Goal: Task Accomplishment & Management: Manage account settings

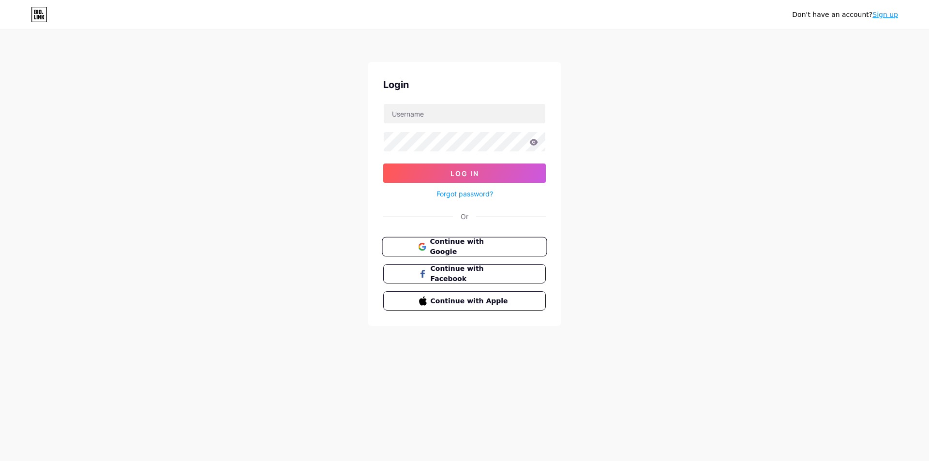
click at [471, 245] on span "Continue with Google" at bounding box center [470, 247] width 81 height 21
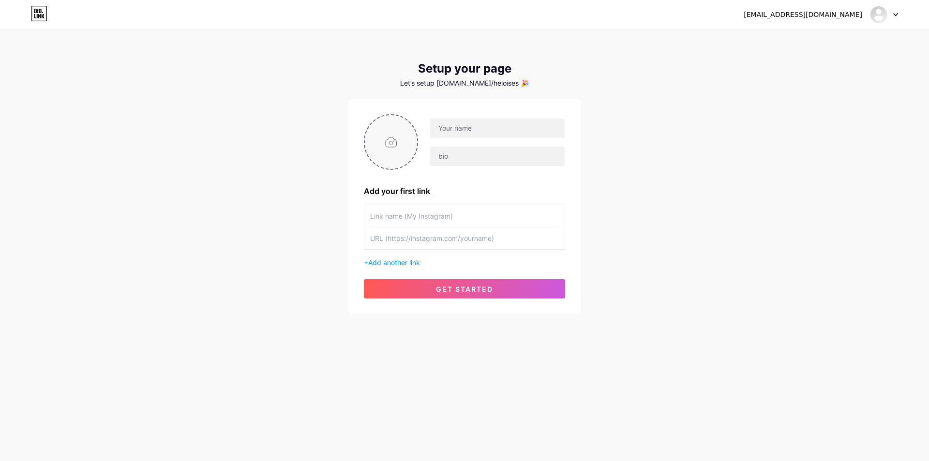
click at [379, 125] on input "file" at bounding box center [391, 142] width 52 height 54
type input "C:\fakepath\photo_2025-07-24_14-42-19 (2).jpg"
click at [471, 129] on input "text" at bounding box center [497, 128] width 135 height 19
paste input "[URL][DOMAIN_NAME]"
type input "[URL][DOMAIN_NAME]"
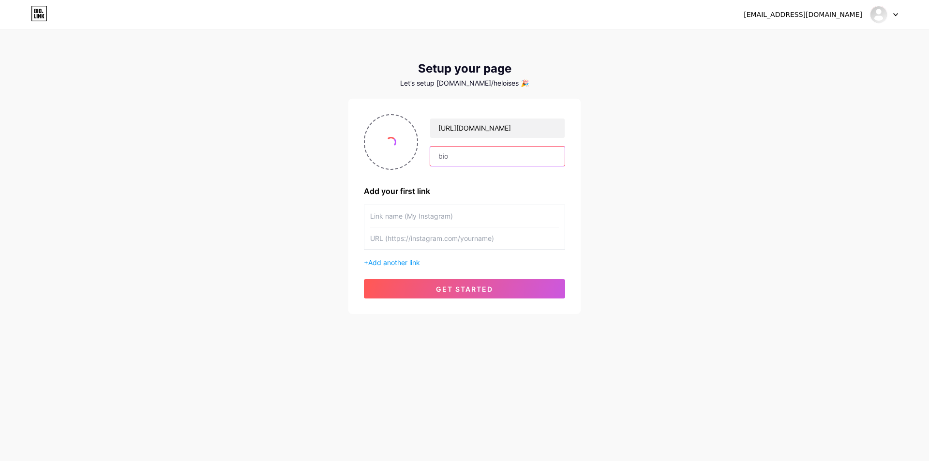
click at [465, 157] on input "text" at bounding box center [497, 156] width 135 height 19
paste input "[URL][DOMAIN_NAME]"
type input "[URL][DOMAIN_NAME]"
click at [437, 210] on input "text" at bounding box center [464, 216] width 189 height 22
paste input "[URL][DOMAIN_NAME]"
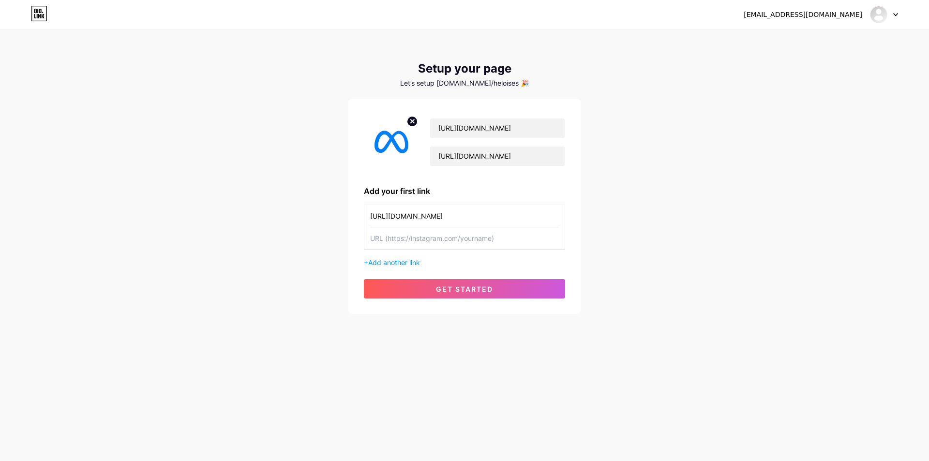
type input "[URL][DOMAIN_NAME]"
click at [427, 243] on input "text" at bounding box center [464, 238] width 189 height 22
paste input "[URL][DOMAIN_NAME]"
type input "[URL][DOMAIN_NAME]"
click at [447, 300] on div "[URL][DOMAIN_NAME] [URL][DOMAIN_NAME] Add your first link [URL][DOMAIN_NAME] [U…" at bounding box center [464, 206] width 232 height 215
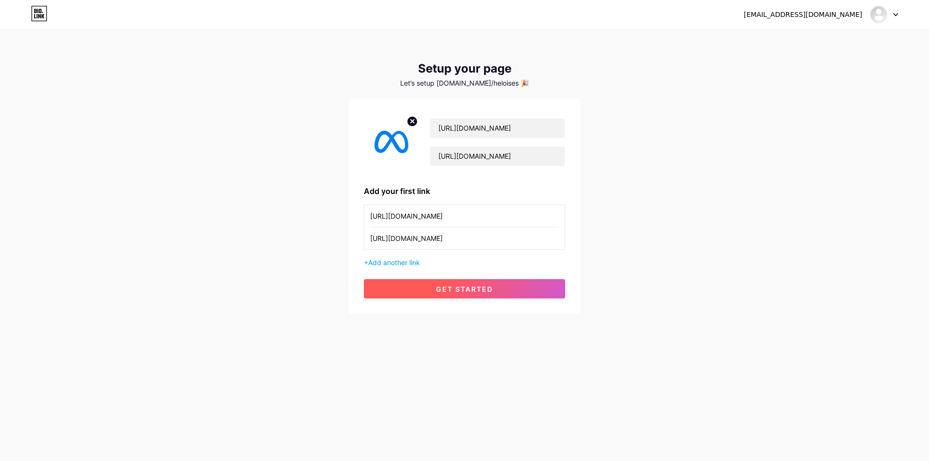
click at [447, 295] on button "get started" at bounding box center [464, 288] width 201 height 19
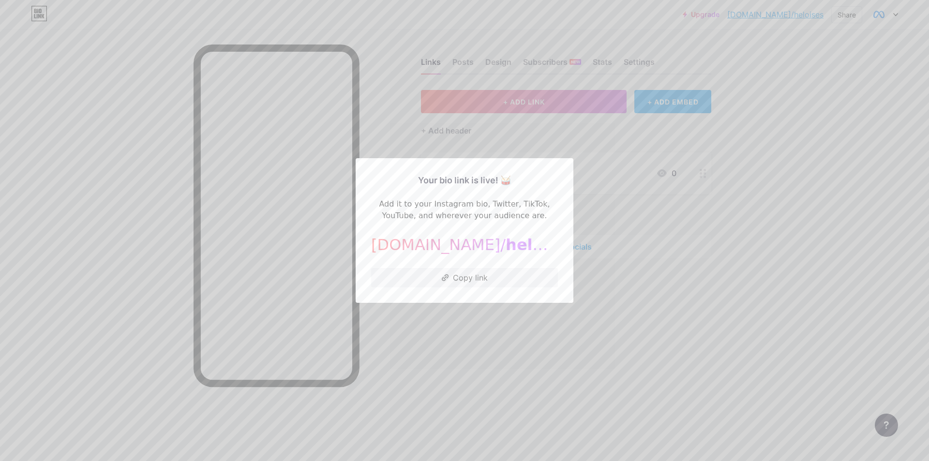
click at [567, 139] on div at bounding box center [464, 230] width 929 height 461
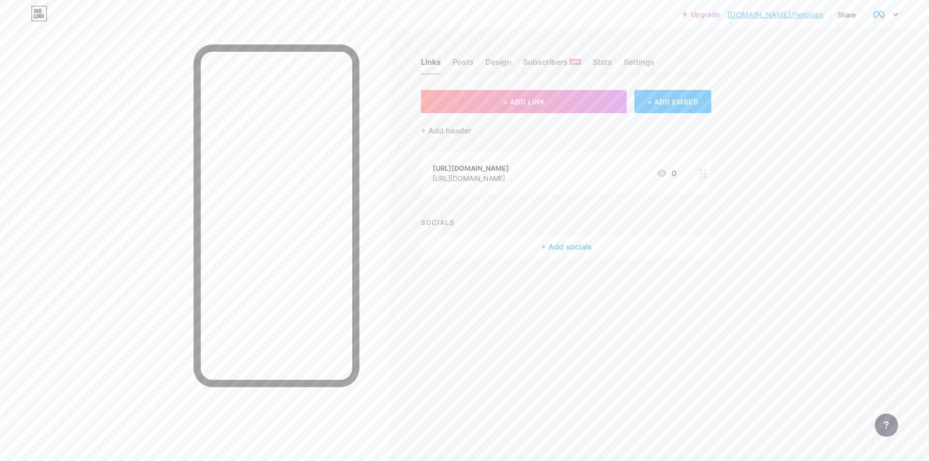
click at [479, 162] on div "[URL][DOMAIN_NAME] [URL][DOMAIN_NAME]" at bounding box center [471, 173] width 76 height 22
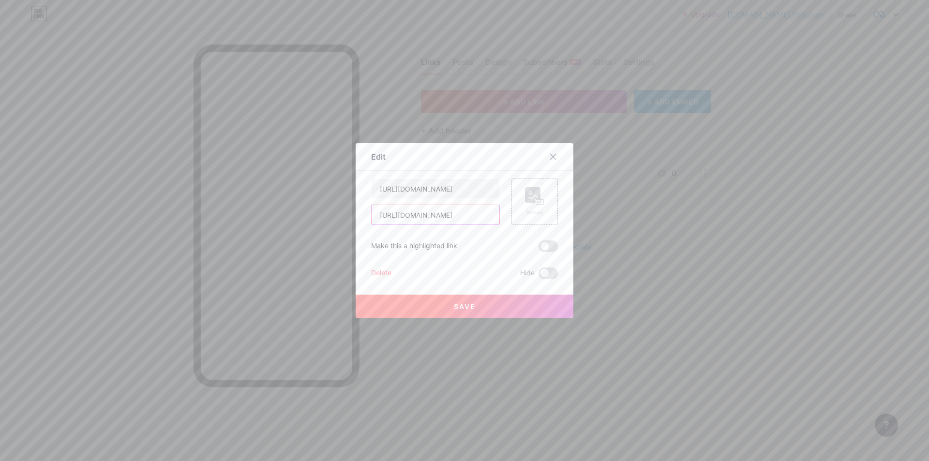
click at [445, 220] on input "[URL][DOMAIN_NAME]" at bounding box center [436, 214] width 128 height 19
paste input "[DOMAIN_NAME][URL]"
type input "[URL][DOMAIN_NAME]"
click at [544, 200] on div "Picture" at bounding box center [534, 202] width 46 height 46
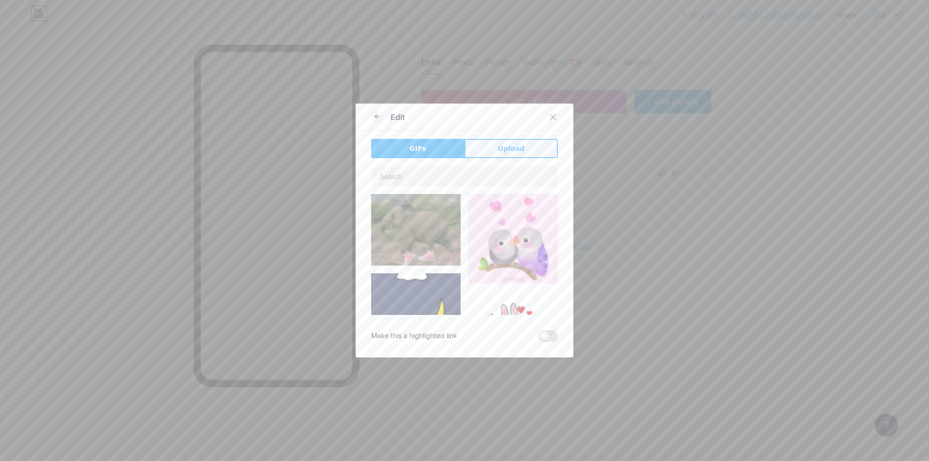
click at [530, 156] on button "Upload" at bounding box center [511, 148] width 93 height 19
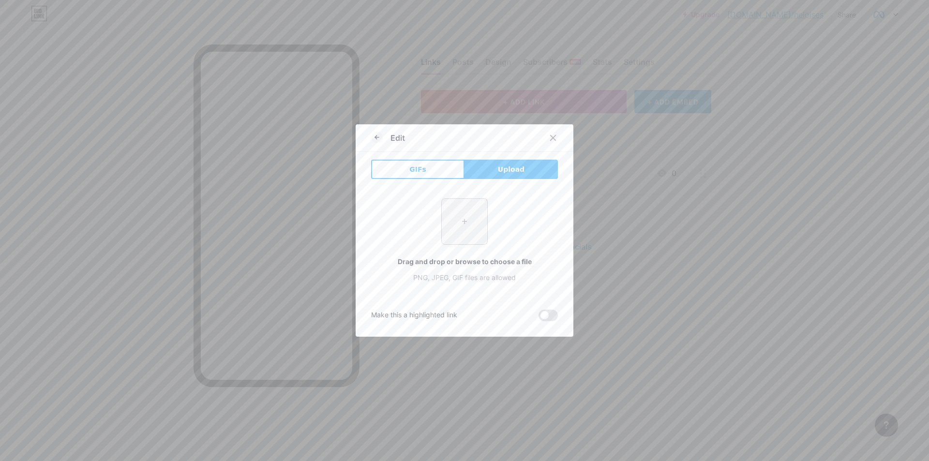
click at [457, 207] on input "file" at bounding box center [464, 221] width 45 height 45
type input "C:\fakepath\photo_2025-07-24_14-42-19.jpg"
click at [373, 138] on icon at bounding box center [377, 138] width 12 height 12
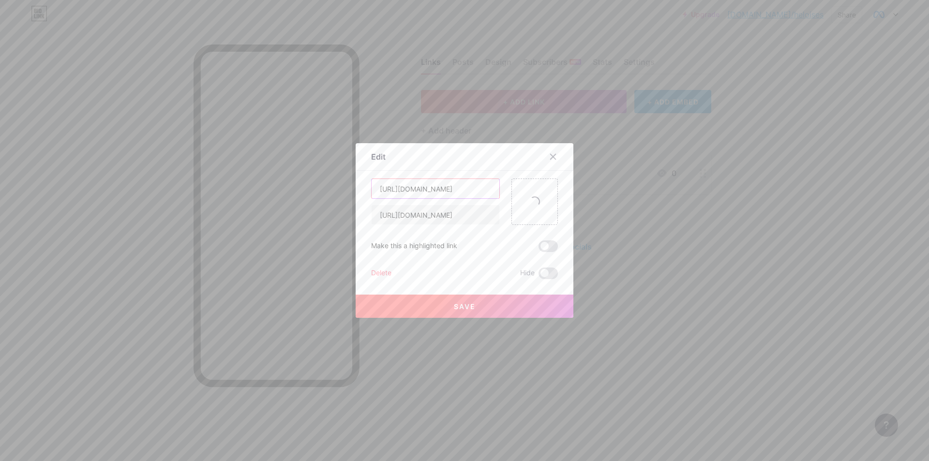
click at [447, 186] on input "[URL][DOMAIN_NAME]" at bounding box center [436, 188] width 128 height 19
type input "Submit an Appeal"
click at [502, 300] on button "Save" at bounding box center [465, 306] width 218 height 23
click at [668, 203] on div at bounding box center [464, 230] width 929 height 461
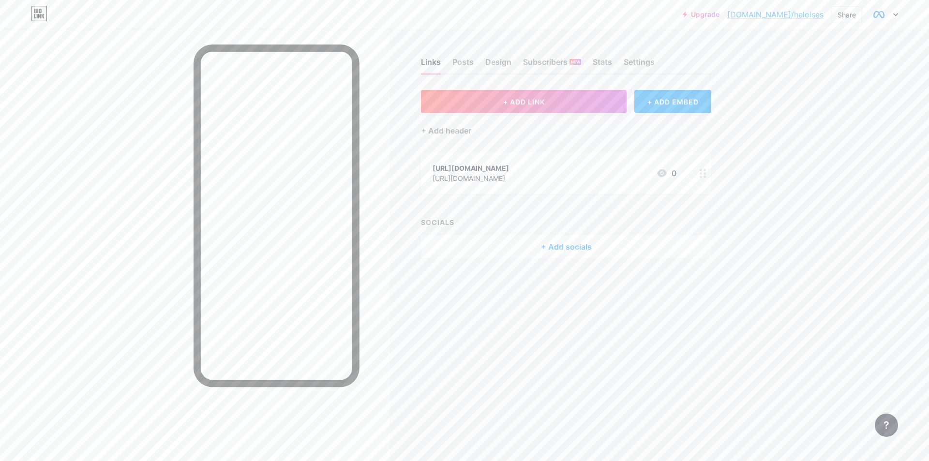
click at [799, 15] on link "[DOMAIN_NAME]/heloises" at bounding box center [775, 15] width 96 height 12
click at [508, 60] on div "Design" at bounding box center [498, 64] width 26 height 17
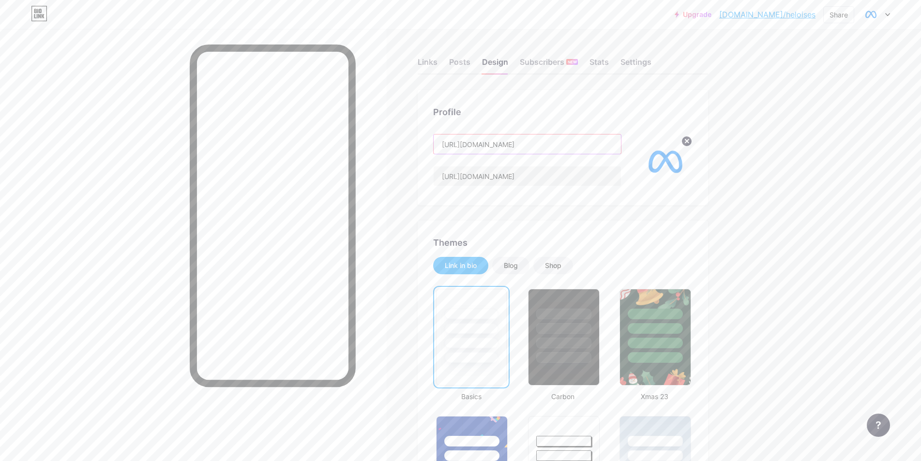
click at [521, 148] on input "[URL][DOMAIN_NAME]" at bounding box center [527, 144] width 187 height 19
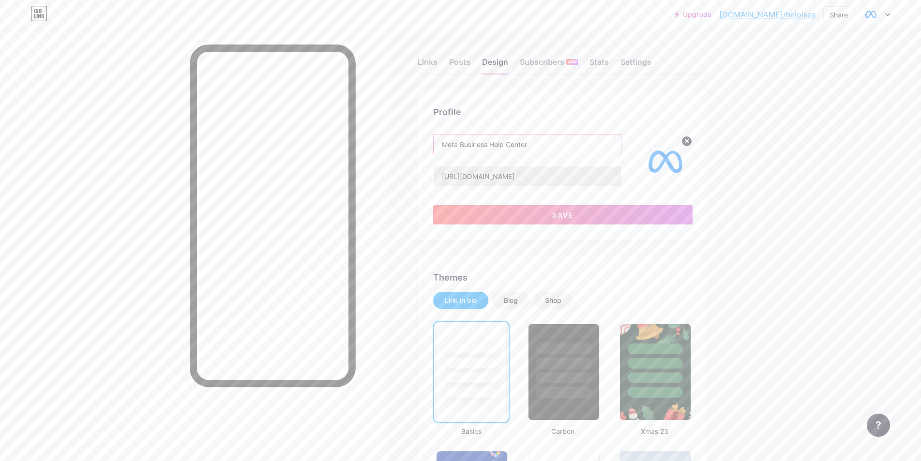
type input "Meta Business Help Center"
click at [516, 174] on input "[URL][DOMAIN_NAME]" at bounding box center [527, 175] width 187 height 19
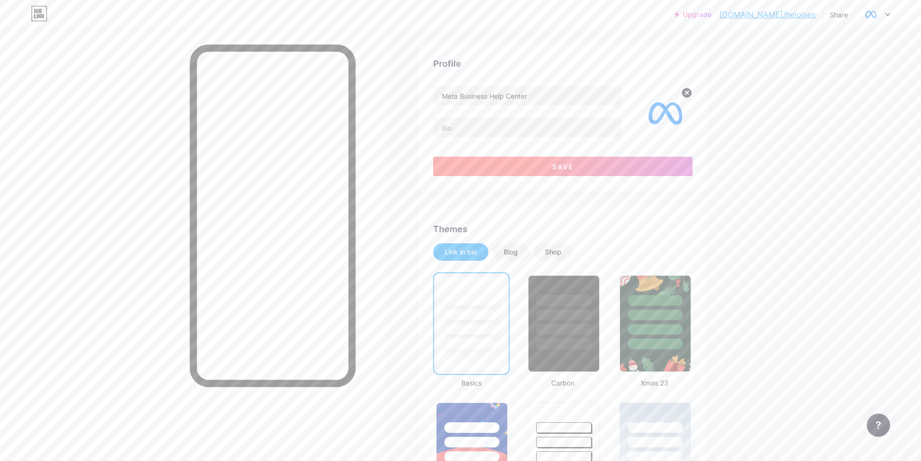
click at [540, 166] on button "Save" at bounding box center [562, 166] width 259 height 19
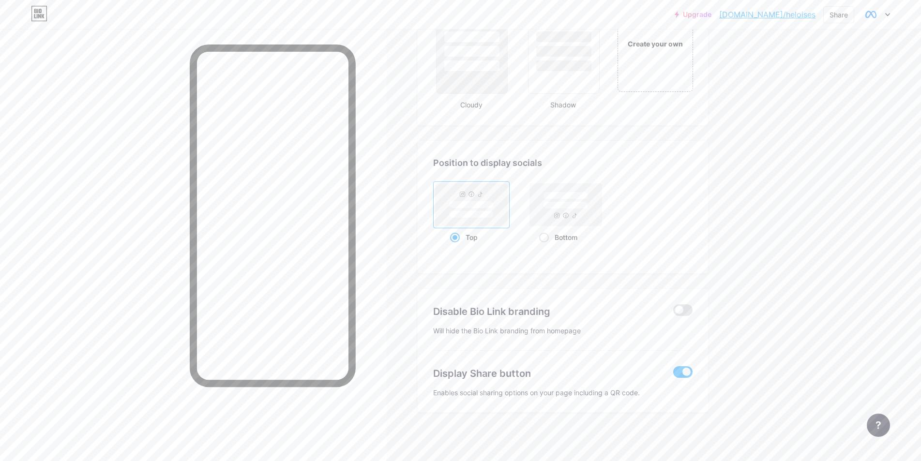
click at [678, 375] on span at bounding box center [682, 372] width 19 height 12
click at [673, 375] on input "checkbox" at bounding box center [673, 375] width 0 height 0
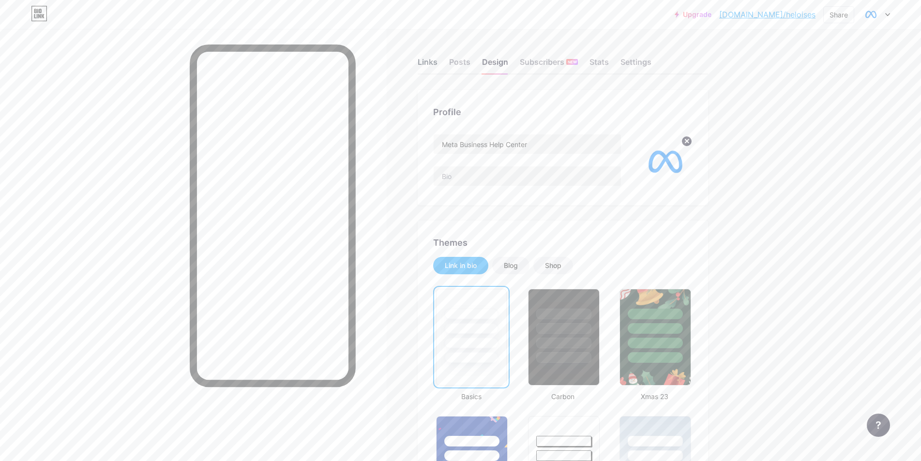
click at [423, 63] on div "Links" at bounding box center [428, 64] width 20 height 17
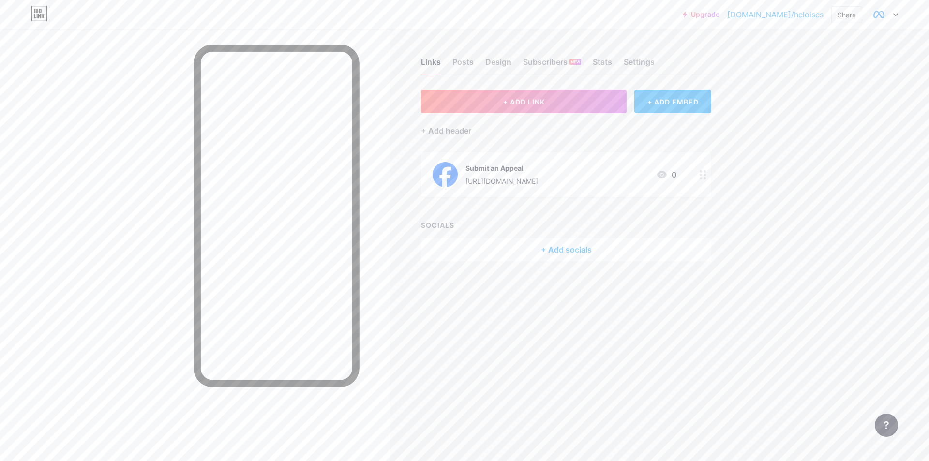
click at [549, 190] on div "Submit an Appeal [URL][DOMAIN_NAME] 0" at bounding box center [566, 174] width 290 height 45
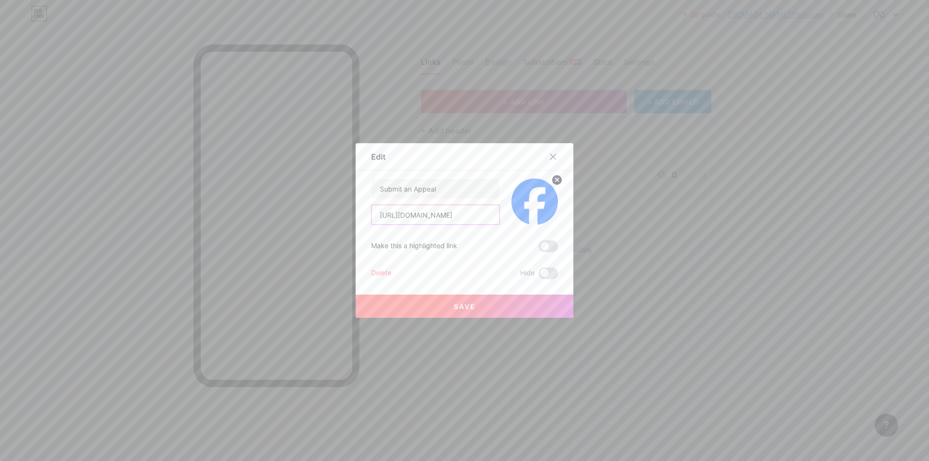
click at [465, 215] on input "[URL][DOMAIN_NAME]" at bounding box center [436, 214] width 128 height 19
type input "[URL][DOMAIN_NAME]"
click at [490, 298] on button "Save" at bounding box center [465, 306] width 218 height 23
